Goal: Transaction & Acquisition: Purchase product/service

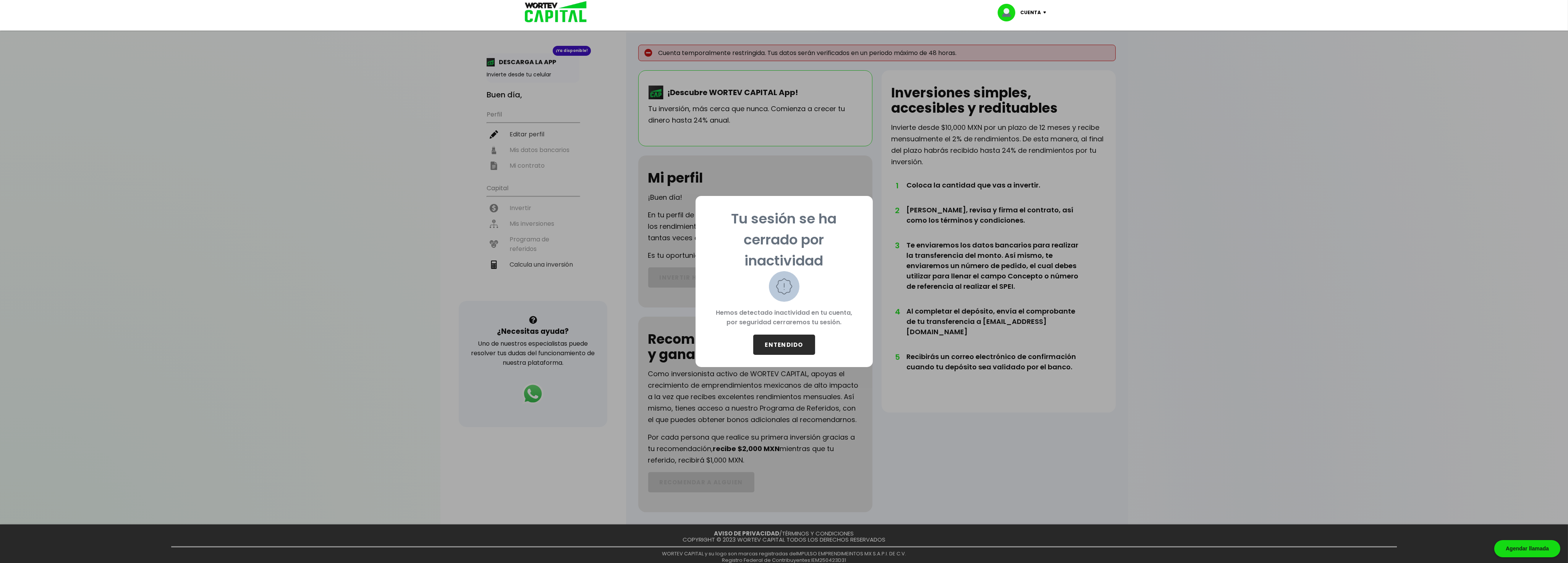
click at [780, 341] on button "ENTENDIDO" at bounding box center [784, 345] width 62 height 20
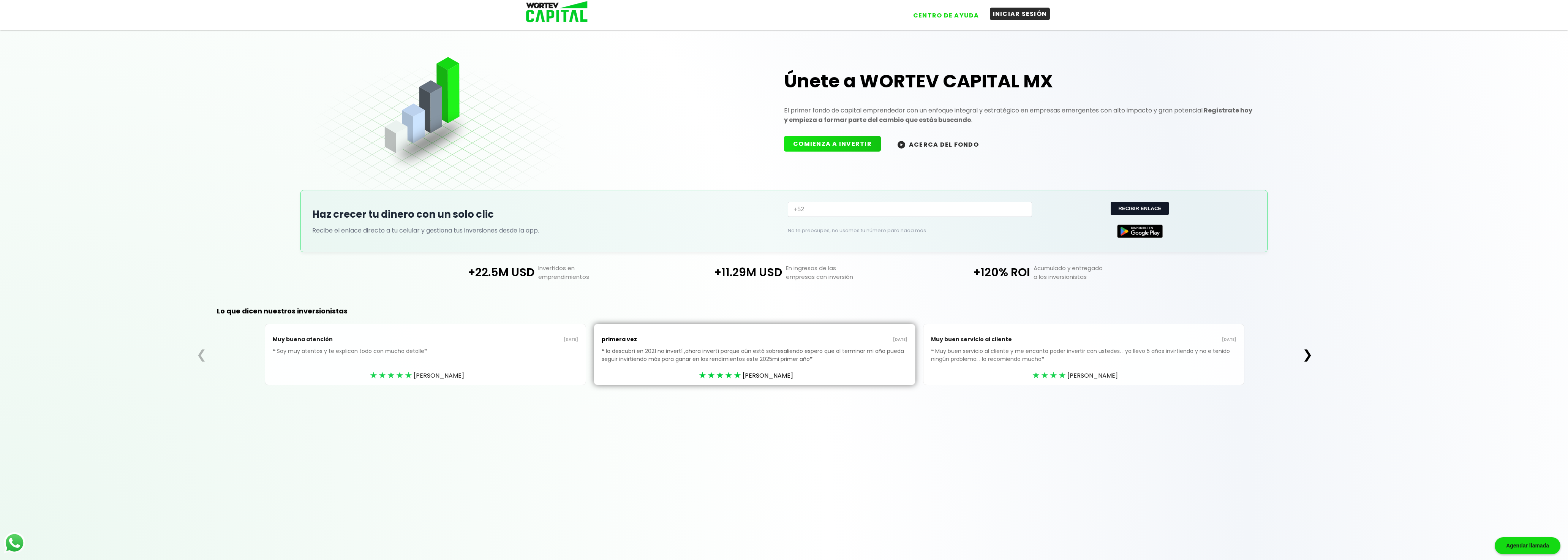
click at [1024, 16] on button "INICIAR SESIÓN" at bounding box center [1020, 13] width 60 height 13
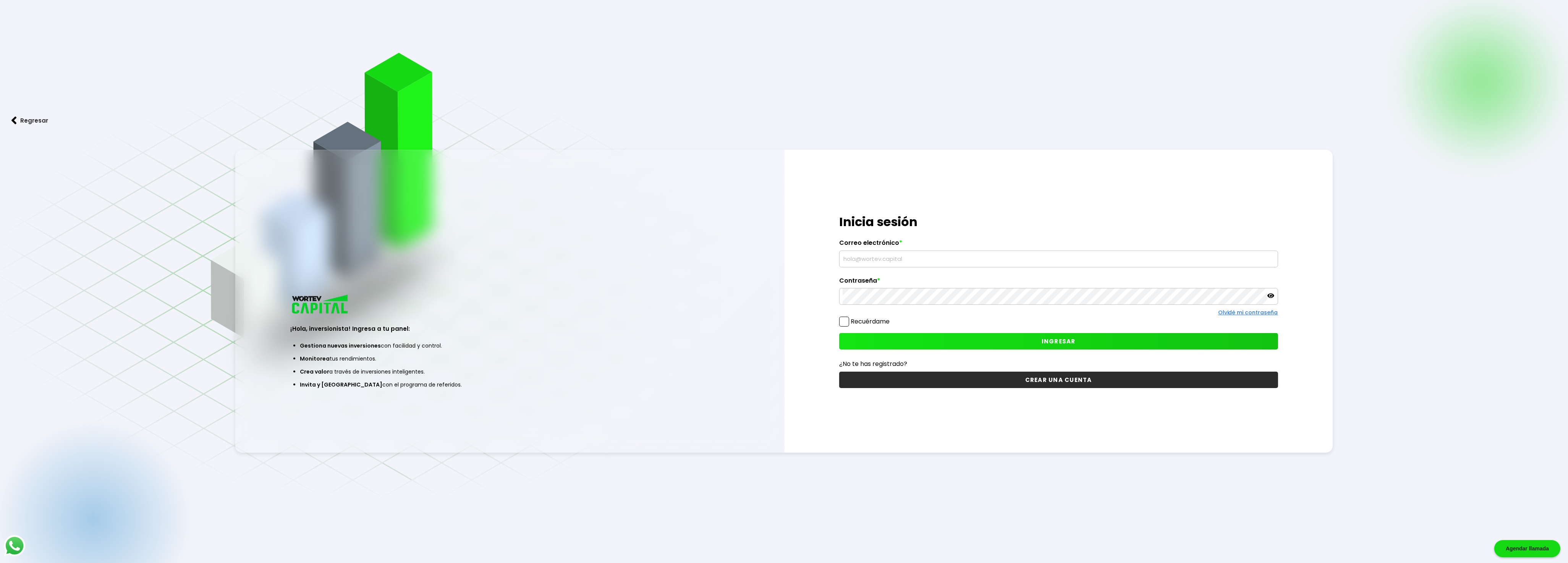
click at [859, 260] on input "text" at bounding box center [1059, 259] width 432 height 16
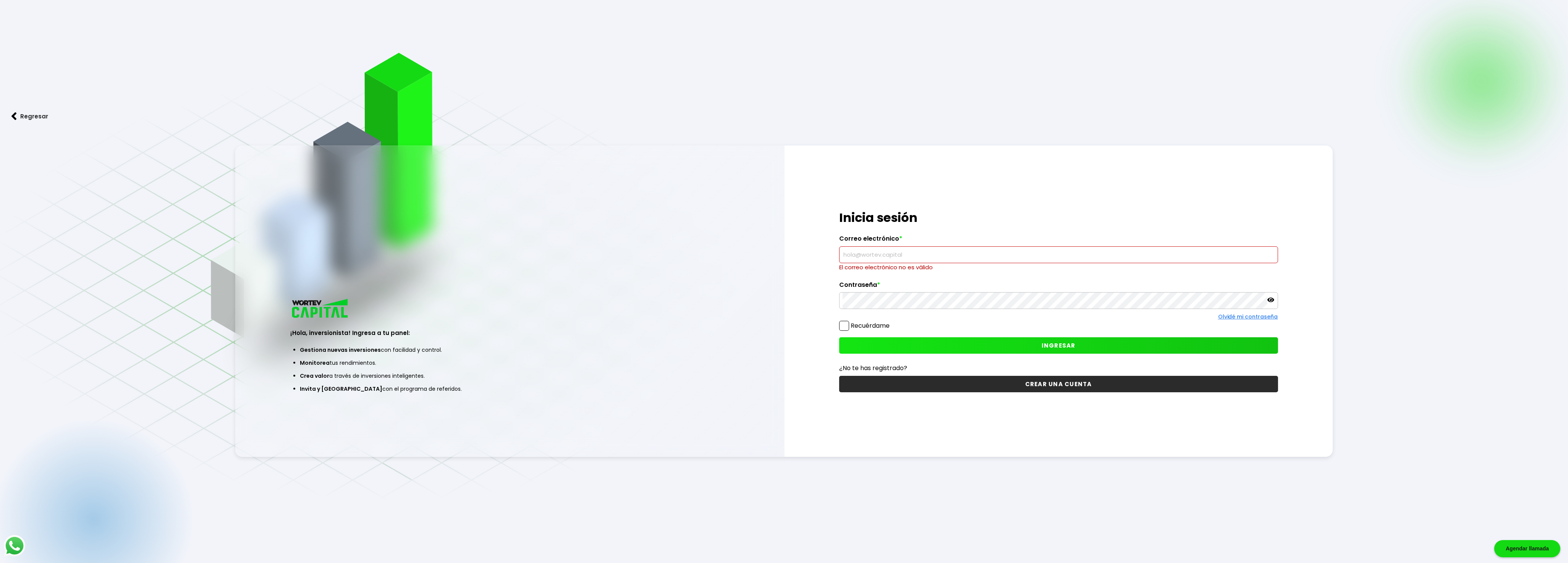
type input "[EMAIL_ADDRESS][DOMAIN_NAME]"
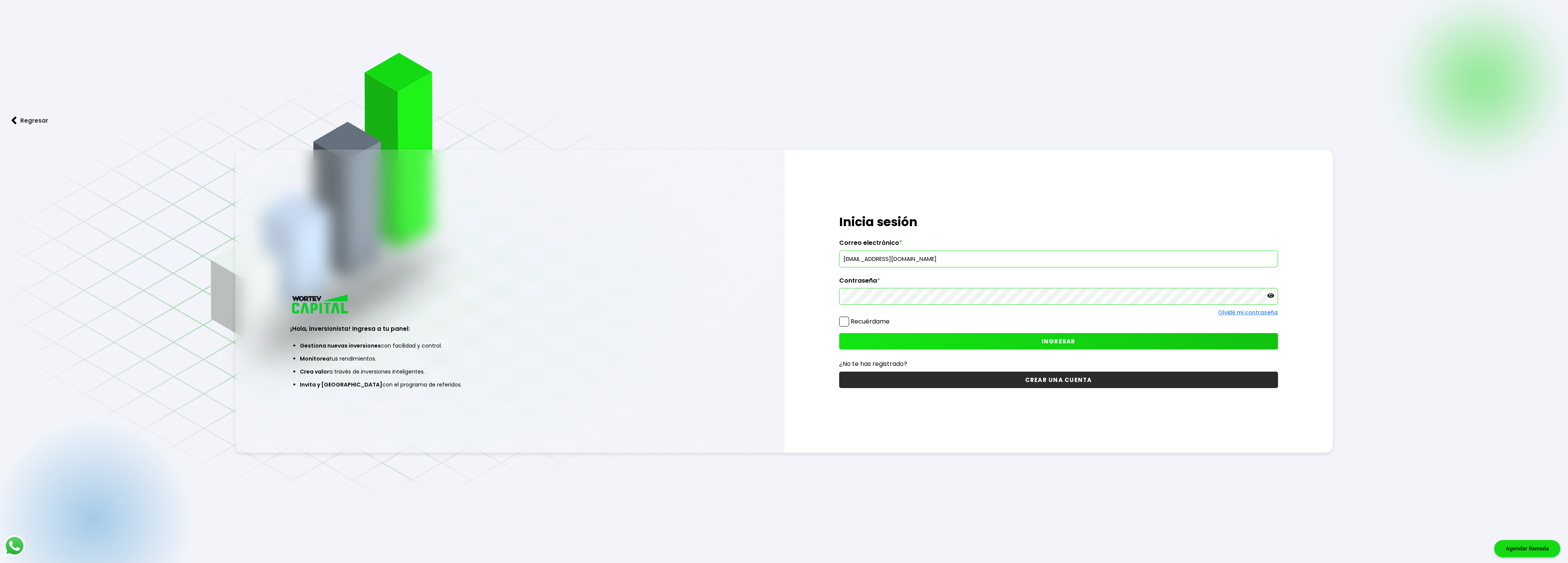
click at [845, 324] on span at bounding box center [844, 321] width 10 height 10
click at [891, 318] on input "Recuérdame" at bounding box center [891, 318] width 0 height 0
click at [1065, 338] on span "INGRESAR" at bounding box center [1059, 341] width 34 height 8
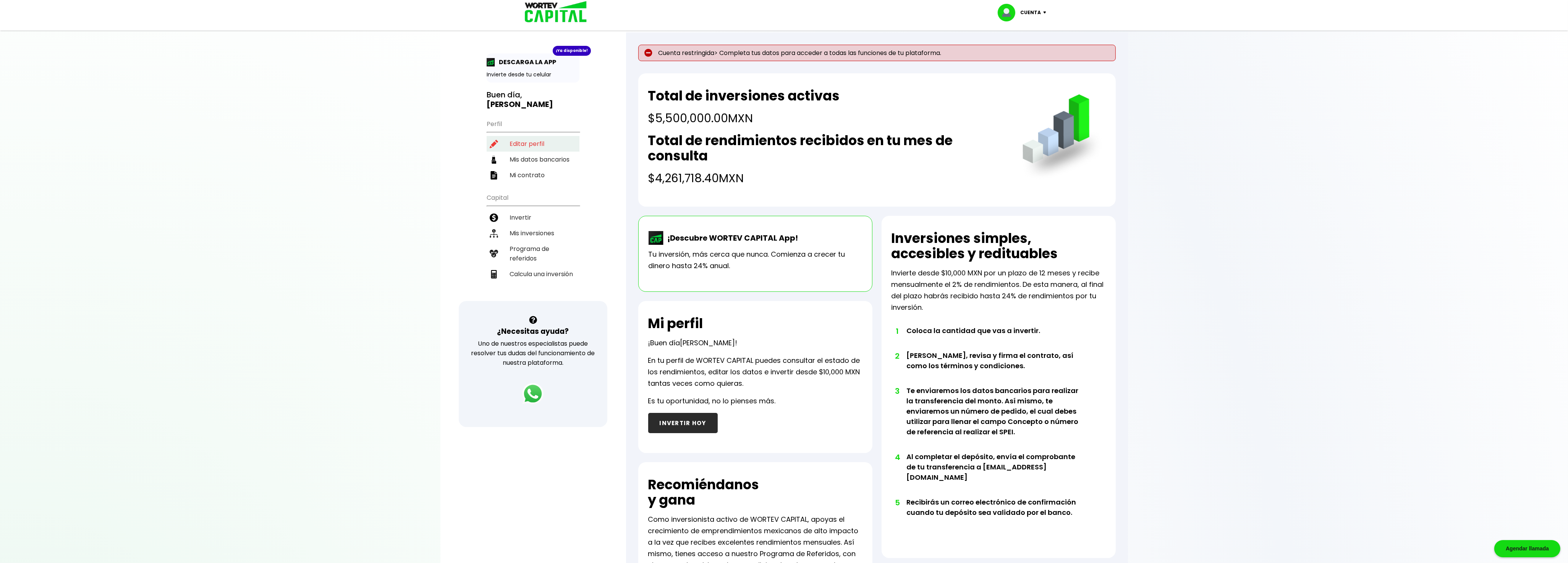
click at [521, 141] on li "Editar perfil" at bounding box center [533, 144] width 93 height 16
select select "Hombre"
select select "Posgrado"
select select "DF"
select select "BBVA Bancomer"
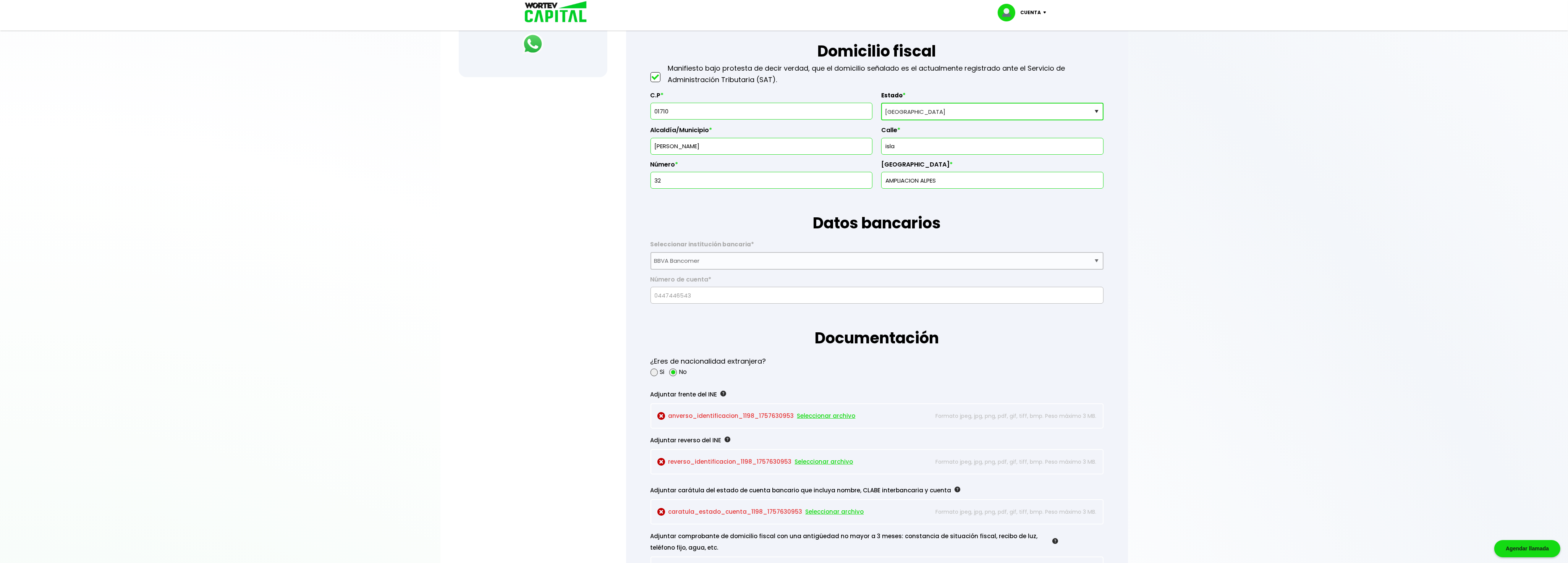
scroll to position [420, 0]
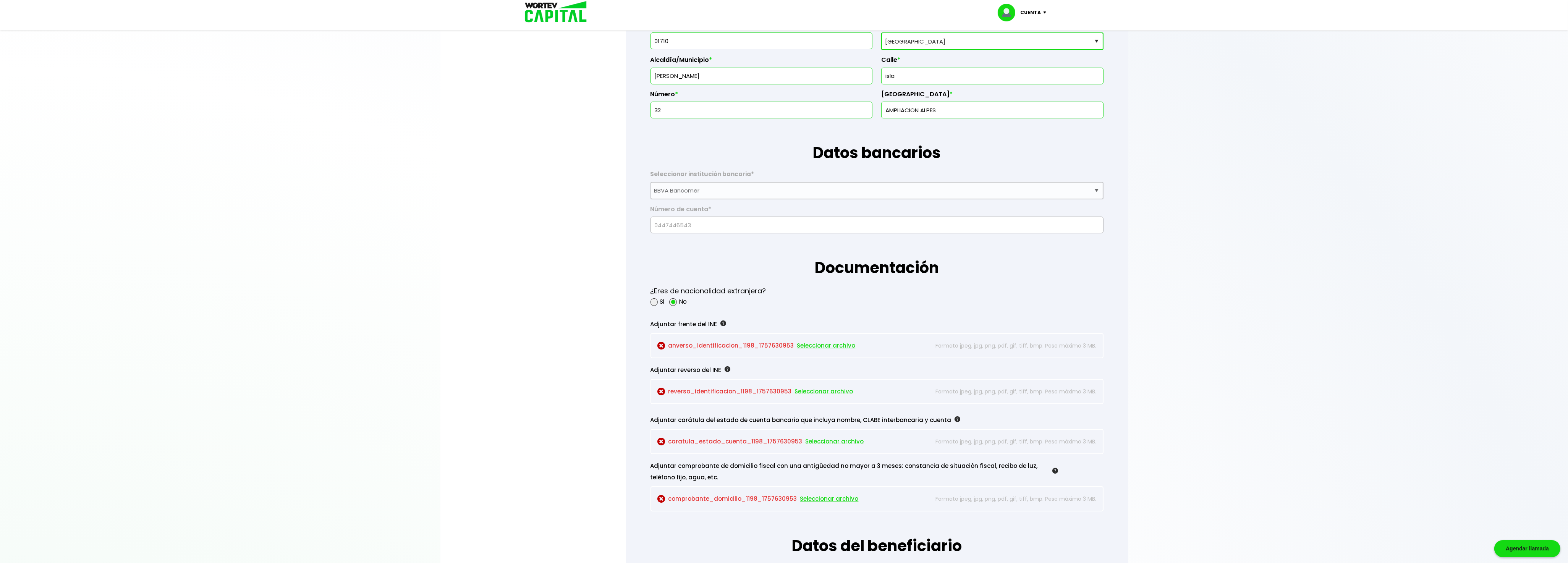
click at [816, 344] on span "Seleccionar archivo" at bounding box center [826, 345] width 58 height 12
click at [821, 393] on span "Seleccionar archivo" at bounding box center [824, 391] width 58 height 12
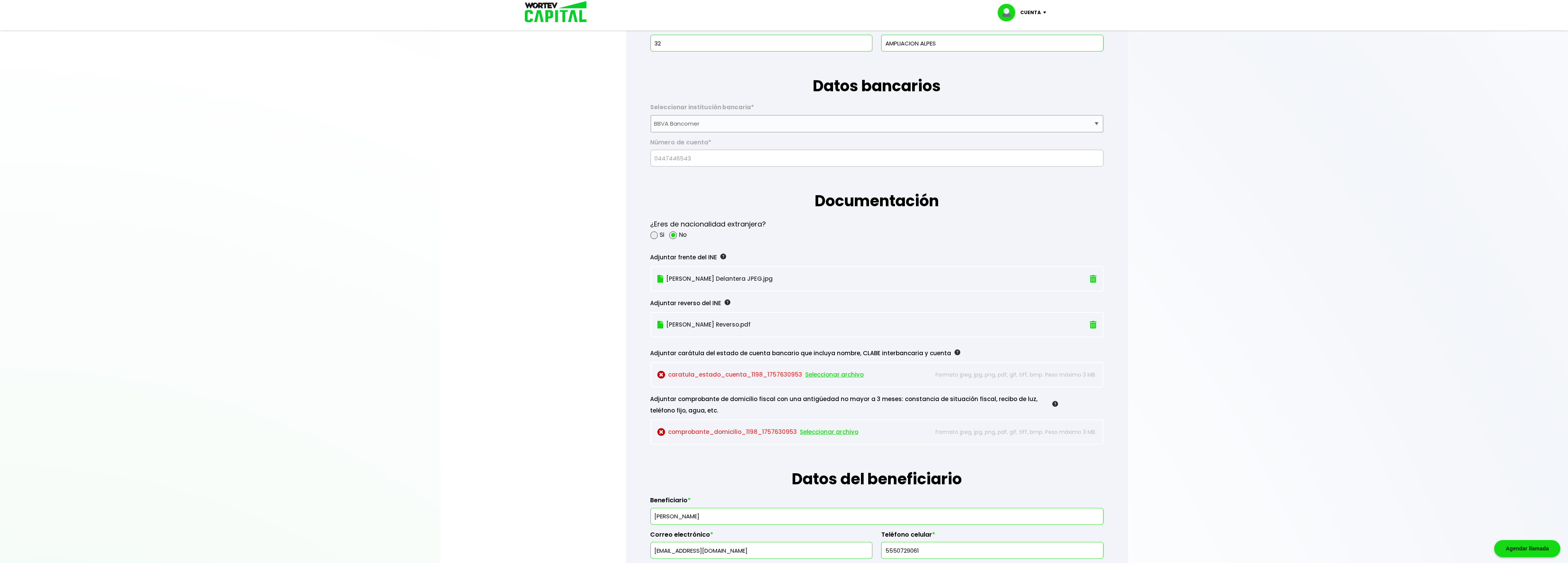
scroll to position [535, 0]
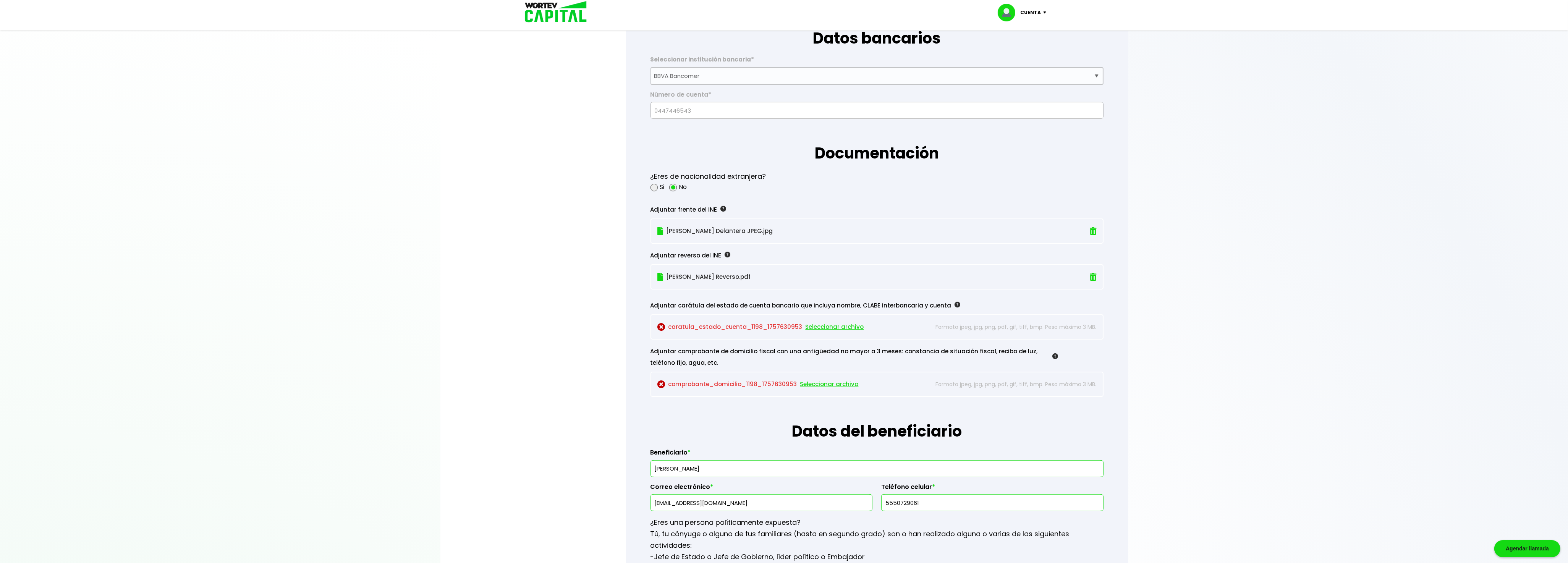
click at [829, 326] on span "Seleccionar archivo" at bounding box center [834, 327] width 58 height 12
click at [1092, 323] on img at bounding box center [1092, 327] width 7 height 8
click at [772, 329] on span "Seleccionar archivo" at bounding box center [766, 327] width 58 height 12
click at [824, 384] on span "Seleccionar archivo" at bounding box center [829, 384] width 58 height 12
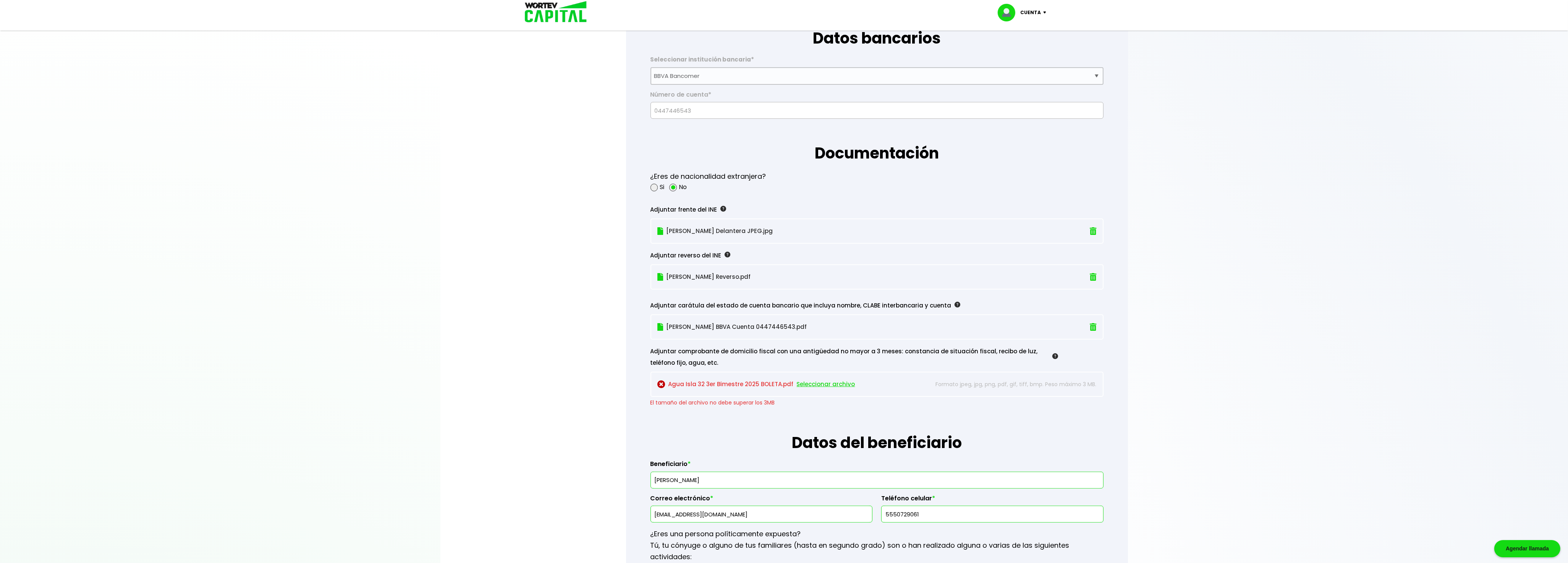
click at [820, 381] on span "Seleccionar archivo" at bounding box center [826, 384] width 58 height 12
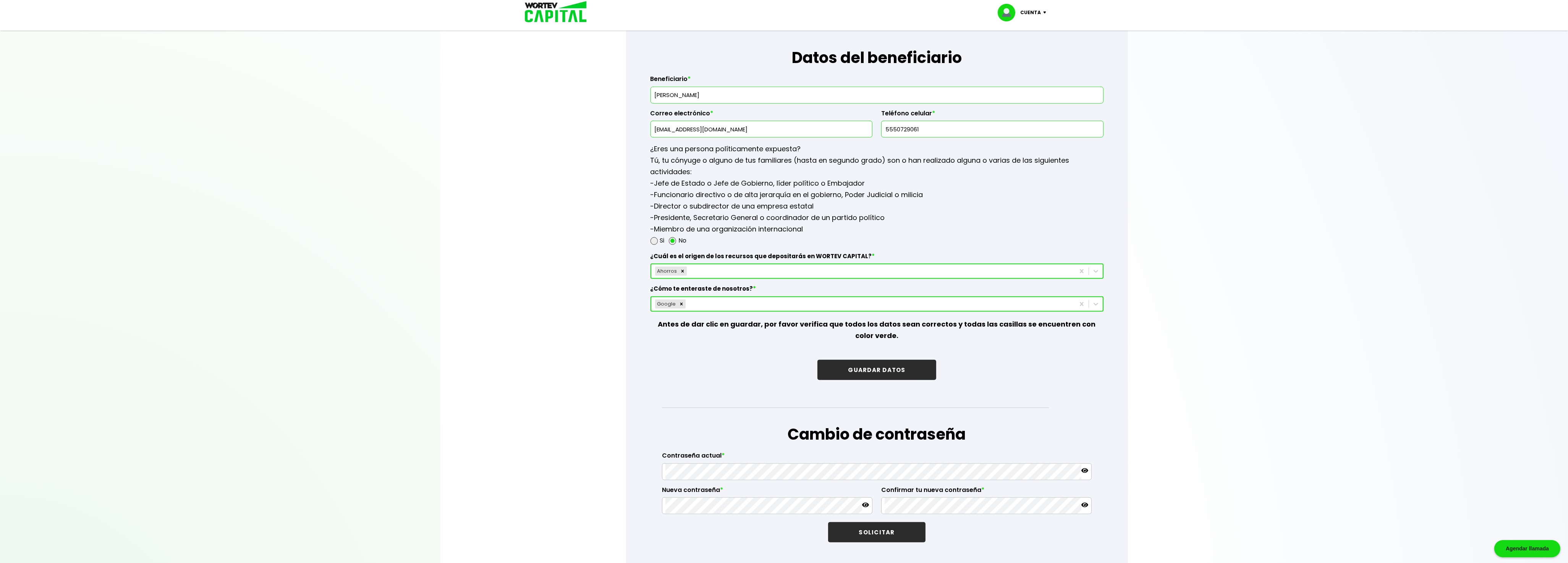
scroll to position [917, 0]
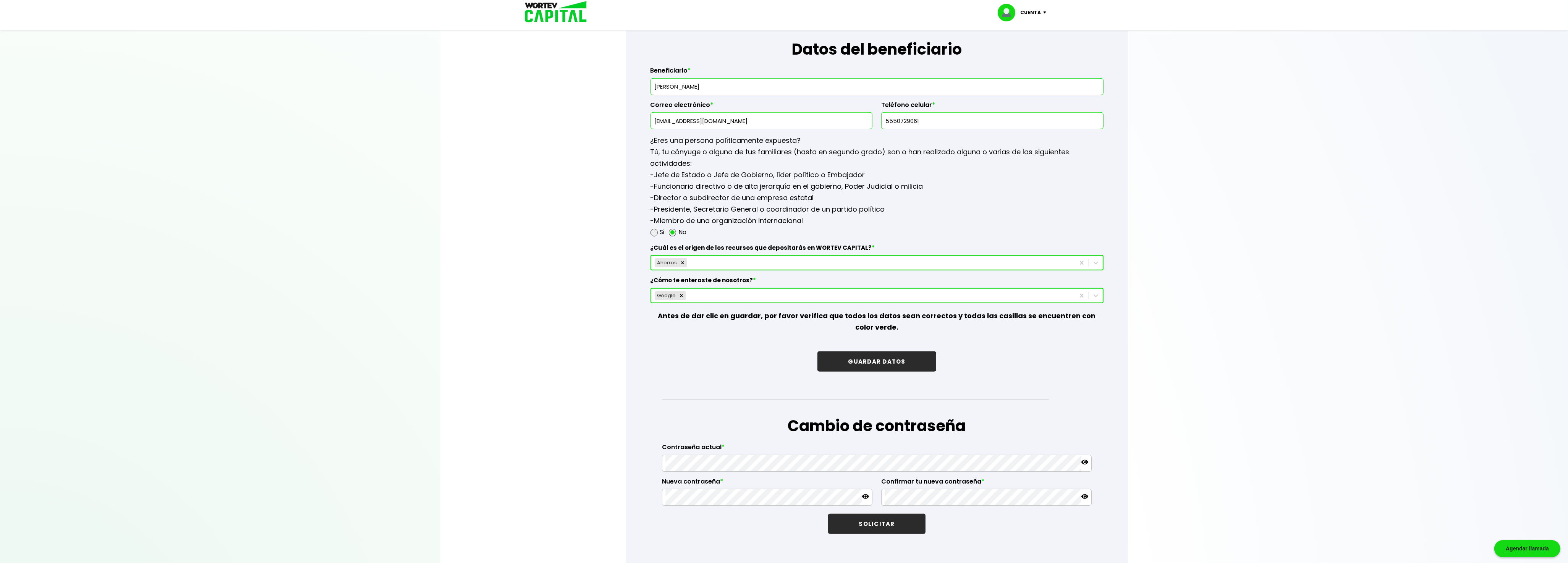
click at [874, 354] on button "GUARDAR DATOS" at bounding box center [876, 361] width 118 height 20
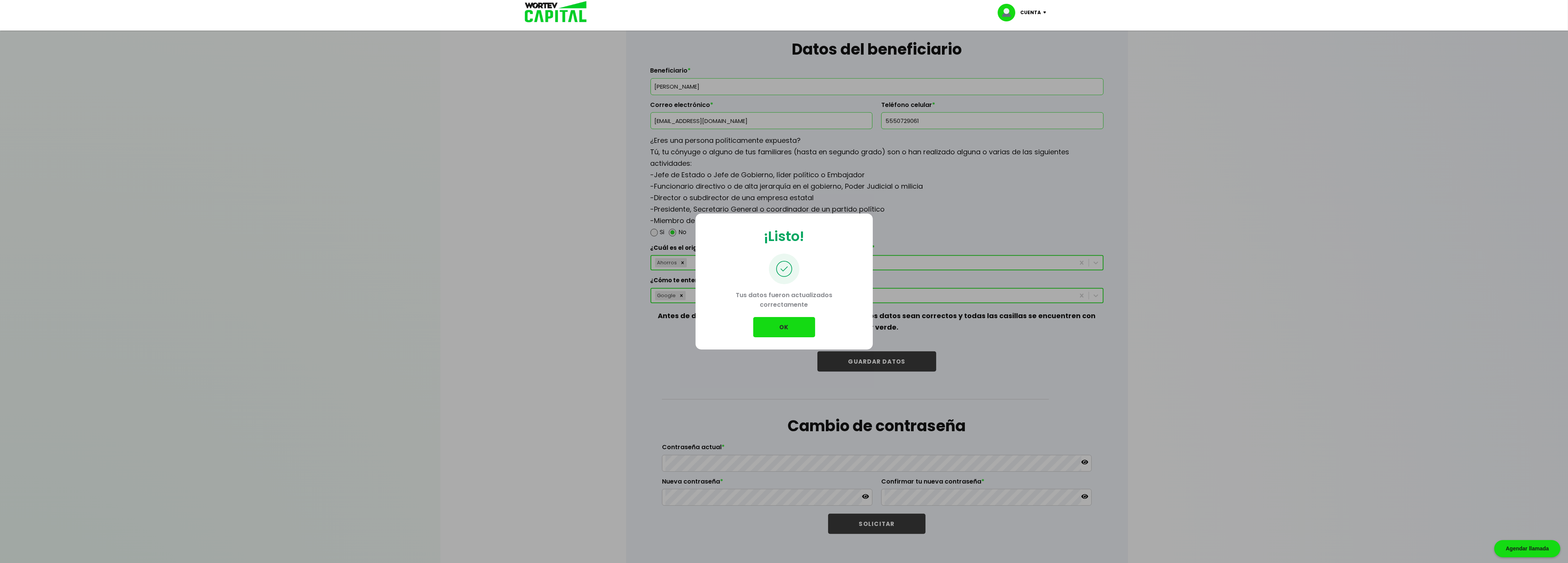
click at [785, 326] on button "OK" at bounding box center [784, 327] width 62 height 20
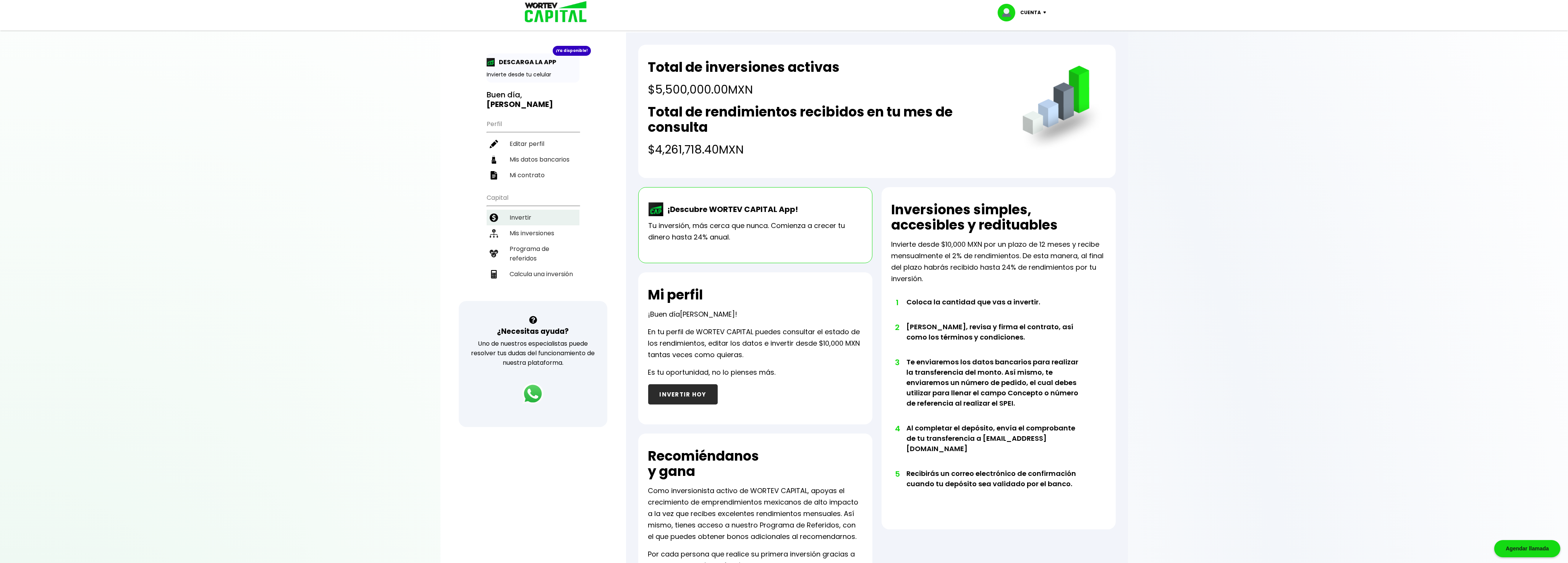
click at [518, 213] on li "Invertir" at bounding box center [533, 218] width 93 height 16
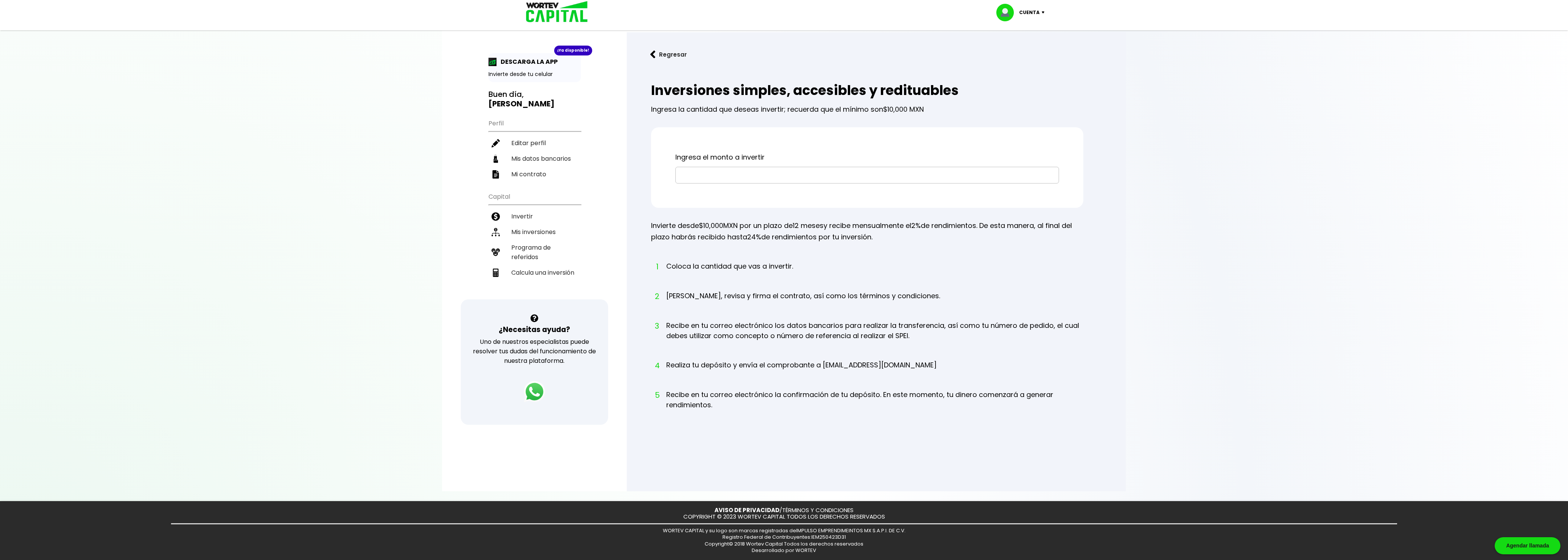
click at [702, 172] on input "text" at bounding box center [867, 175] width 377 height 16
type input "$1,000,000"
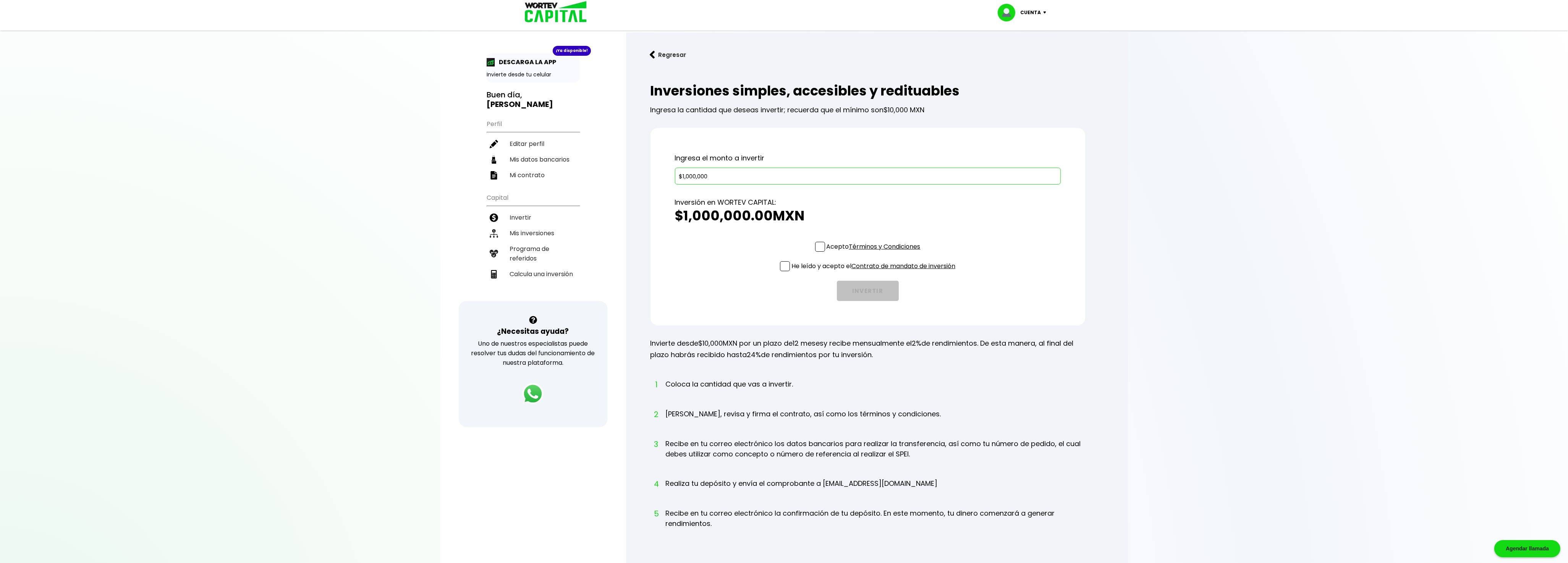
click at [819, 242] on span at bounding box center [820, 247] width 10 height 10
click at [875, 252] on input "Acepto Términos y Condiciones" at bounding box center [875, 252] width 0 height 0
click at [783, 267] on span at bounding box center [785, 266] width 10 height 10
click at [875, 272] on input "He leído y acepto el Contrato de mandato de inversión" at bounding box center [875, 272] width 0 height 0
click at [876, 288] on button "INVERTIR" at bounding box center [867, 291] width 62 height 20
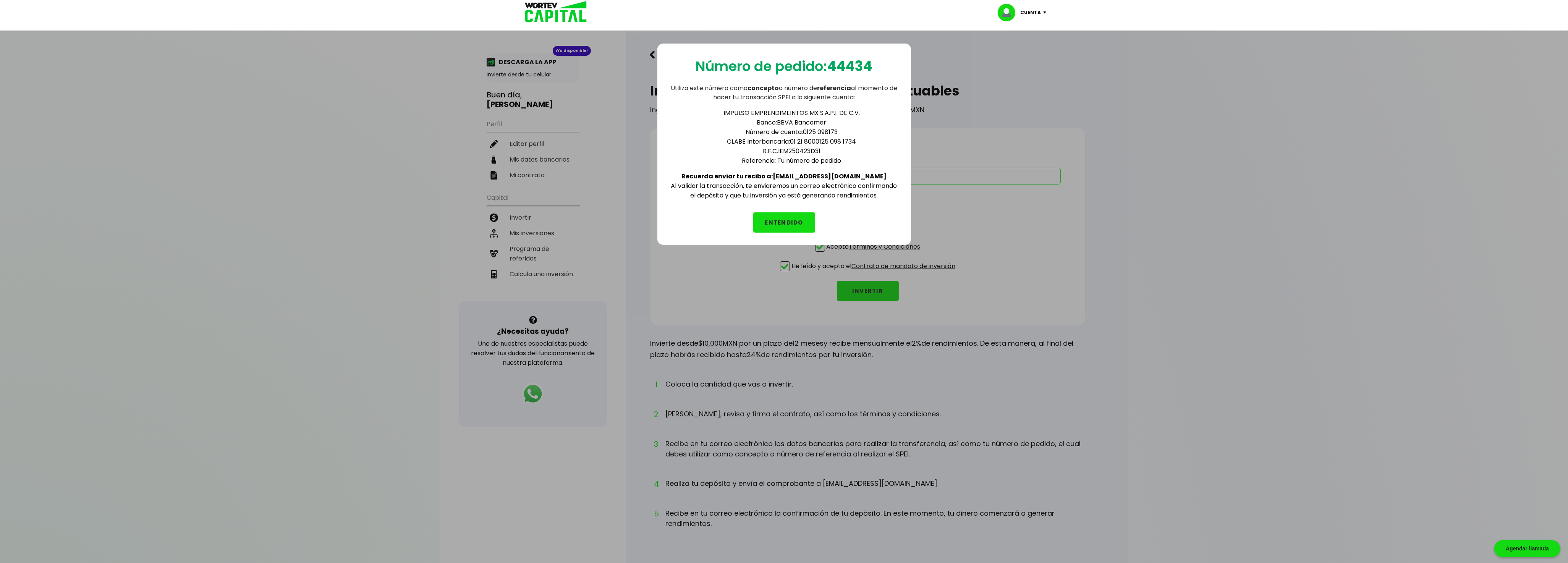
click at [993, 192] on div "Número de pedido: 44434 Utiliza este número como concepto o número de referenci…" at bounding box center [784, 306] width 1568 height 563
